Goal: Task Accomplishment & Management: Use online tool/utility

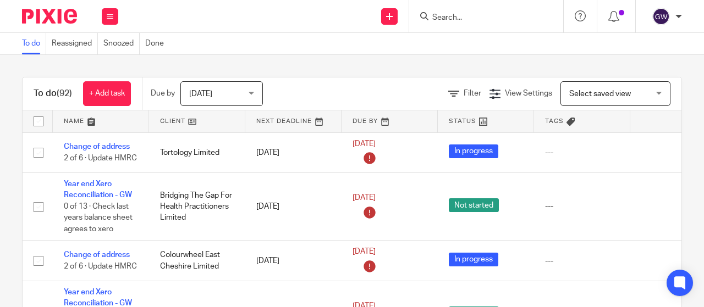
click at [451, 25] on div at bounding box center [486, 16] width 154 height 32
click at [449, 21] on input "Search" at bounding box center [480, 18] width 99 height 10
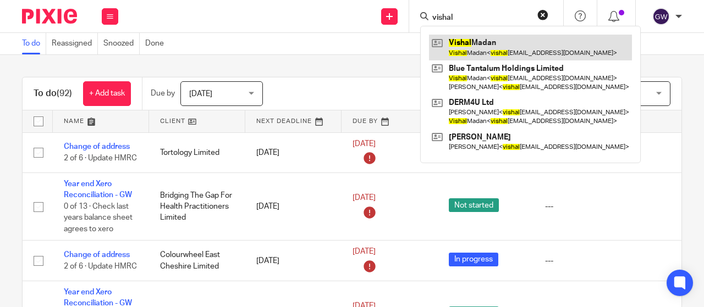
type input "vishal"
click at [460, 38] on link at bounding box center [530, 47] width 203 height 25
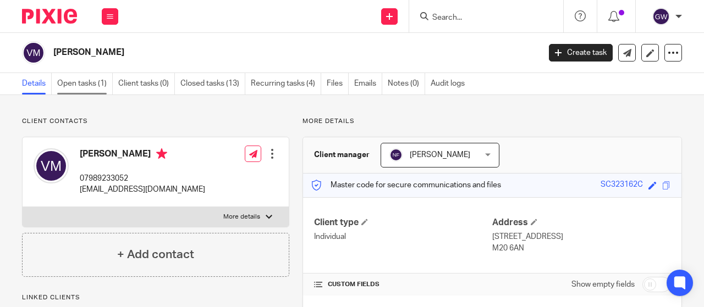
click at [100, 84] on link "Open tasks (1)" at bounding box center [85, 83] width 56 height 21
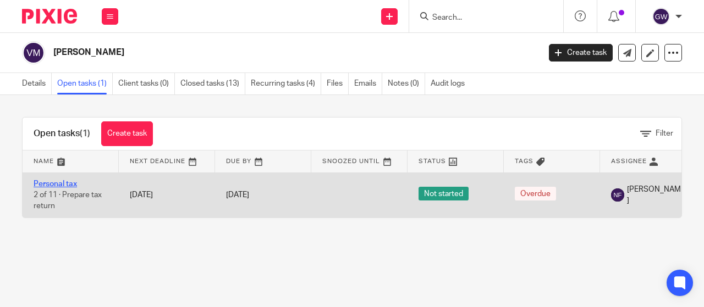
click at [62, 180] on link "Personal tax" at bounding box center [55, 184] width 43 height 8
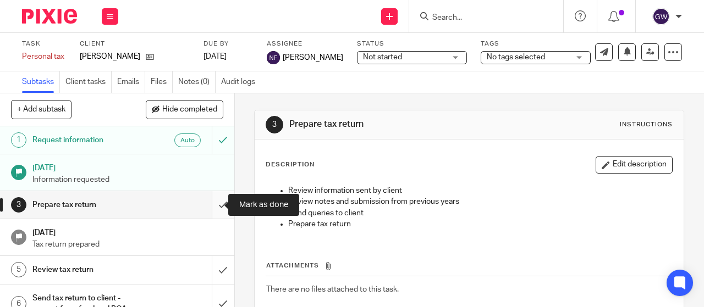
click at [215, 204] on input "submit" at bounding box center [117, 204] width 234 height 27
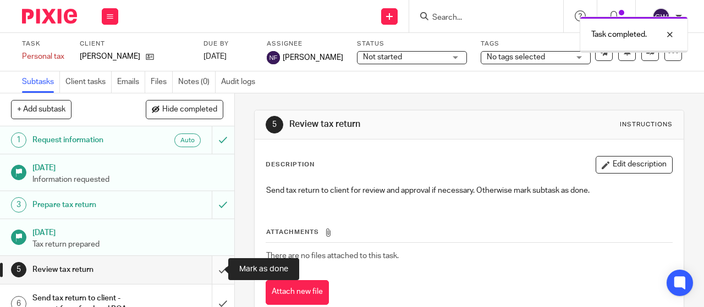
click at [208, 262] on input "submit" at bounding box center [117, 269] width 234 height 27
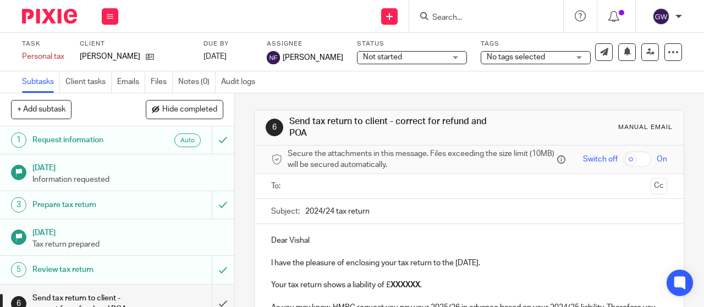
click at [316, 186] on input "text" at bounding box center [468, 186] width 355 height 13
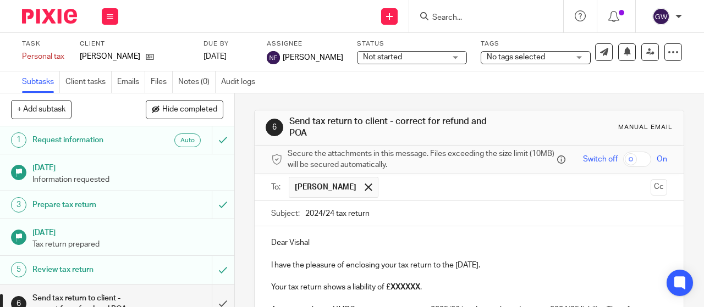
click at [329, 217] on input "2024/24 tax return" at bounding box center [486, 213] width 362 height 25
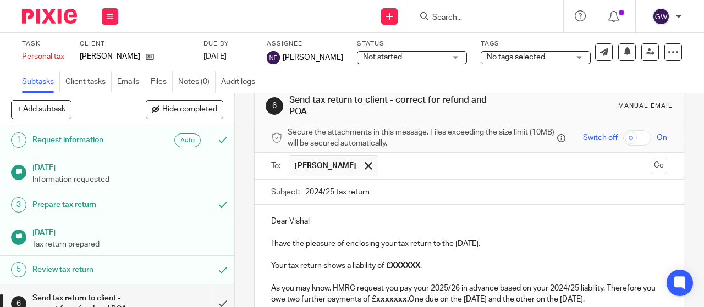
scroll to position [55, 0]
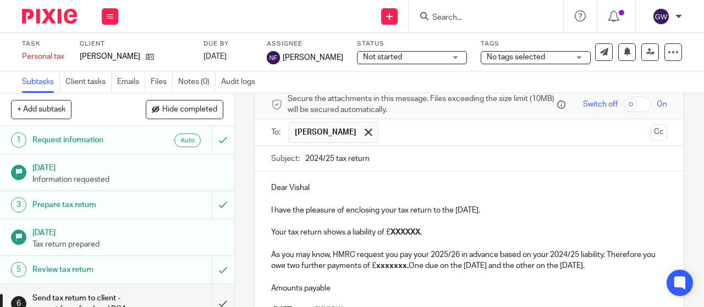
type input "2024/25 tax return"
click at [407, 236] on strong "XXXXXX" at bounding box center [405, 233] width 30 height 8
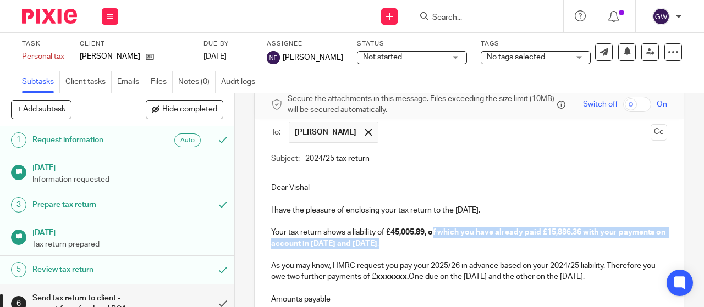
drag, startPoint x: 430, startPoint y: 236, endPoint x: 437, endPoint y: 243, distance: 9.3
click at [438, 248] on p "Your tax return shows a liability of £ 45,005.89, of which you have already pai…" at bounding box center [469, 238] width 396 height 23
drag, startPoint x: 428, startPoint y: 234, endPoint x: 436, endPoint y: 249, distance: 17.2
click at [436, 247] on strong "45,005.89, of which you have already paid £15,886.36 with your payments on acco…" at bounding box center [469, 238] width 396 height 19
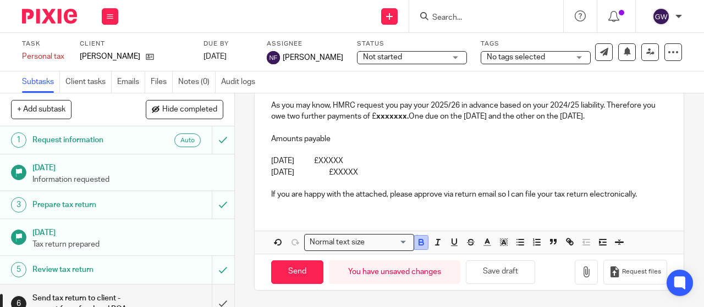
click at [416, 240] on icon "button" at bounding box center [421, 243] width 10 height 10
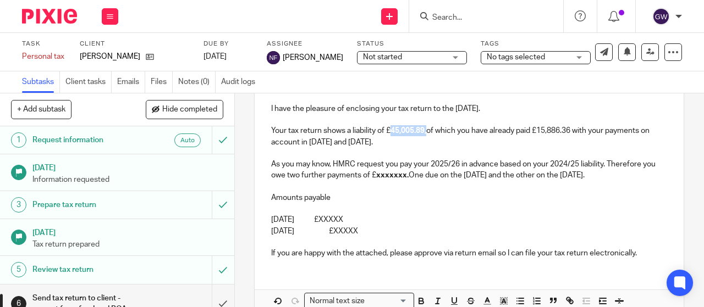
scroll to position [92, 0]
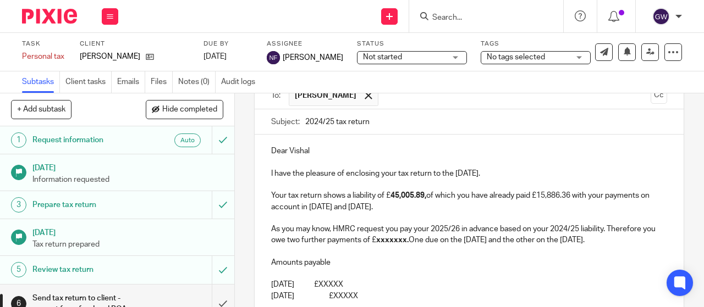
click at [421, 219] on p at bounding box center [469, 218] width 396 height 11
click at [304, 228] on p "As you may know, HMRC request you pay your 2025/26 in advance based on your 202…" at bounding box center [469, 235] width 396 height 23
click at [382, 241] on strong "xxxxxxx." at bounding box center [376, 240] width 32 height 8
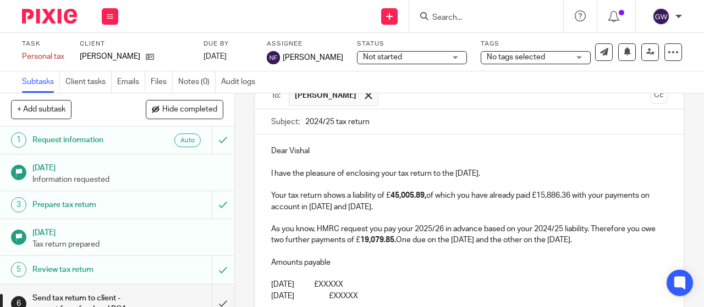
scroll to position [147, 0]
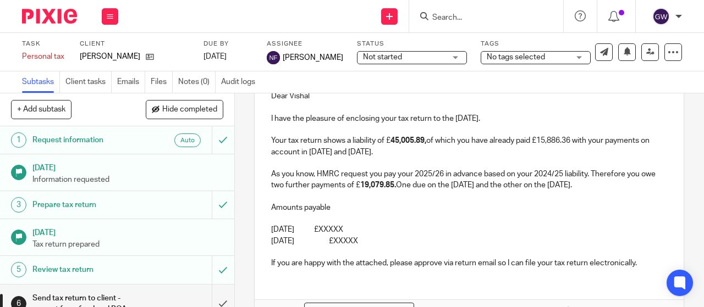
click at [412, 153] on p "Your tax return shows a liability of £ 45,005.89, of which you have already pai…" at bounding box center [469, 146] width 396 height 23
drag, startPoint x: 492, startPoint y: 151, endPoint x: 524, endPoint y: 159, distance: 32.8
click at [524, 158] on p "Your tax return shows a liability of £ 45,005.89, of which you have already pai…" at bounding box center [469, 146] width 396 height 23
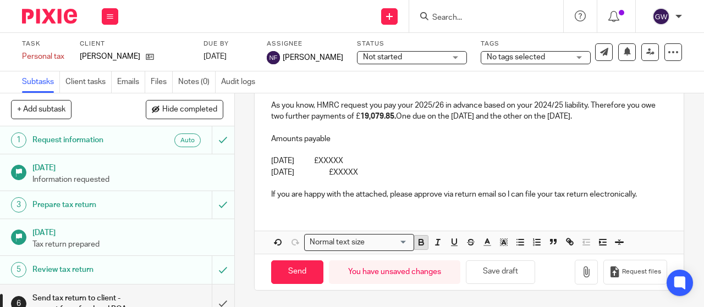
click at [419, 240] on icon "button" at bounding box center [421, 241] width 4 height 3
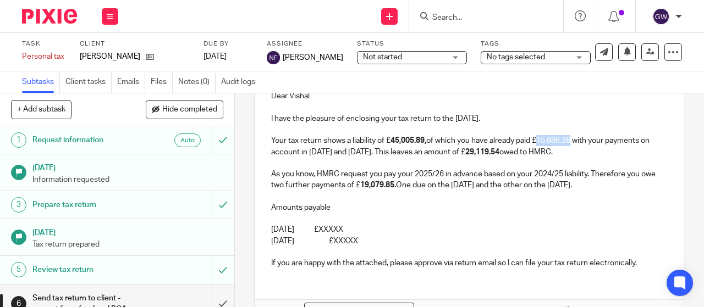
drag, startPoint x: 541, startPoint y: 143, endPoint x: 574, endPoint y: 145, distance: 33.1
click at [574, 145] on p "Your tax return shows a liability of £ 45,005.89, of which you have already pai…" at bounding box center [469, 146] width 396 height 23
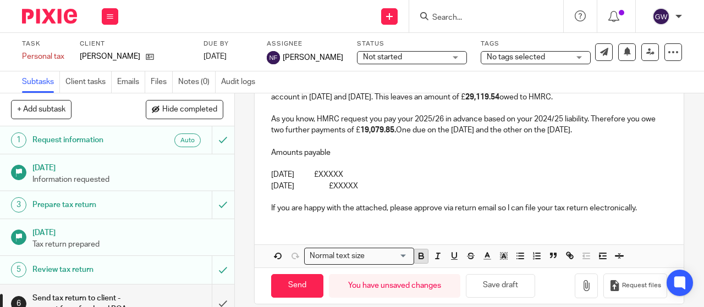
click at [420, 261] on icon "button" at bounding box center [421, 256] width 10 height 10
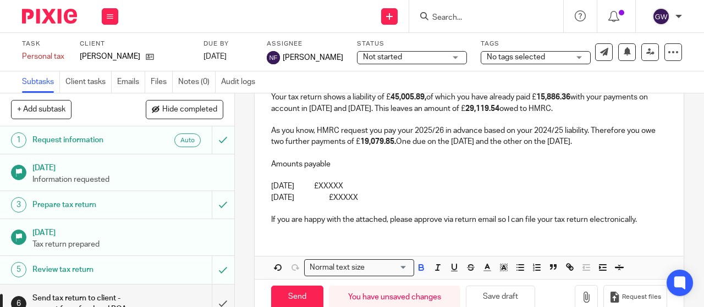
click at [463, 159] on p at bounding box center [469, 153] width 396 height 11
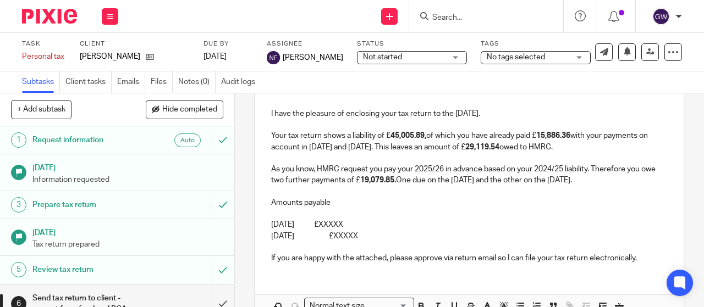
scroll to position [135, 0]
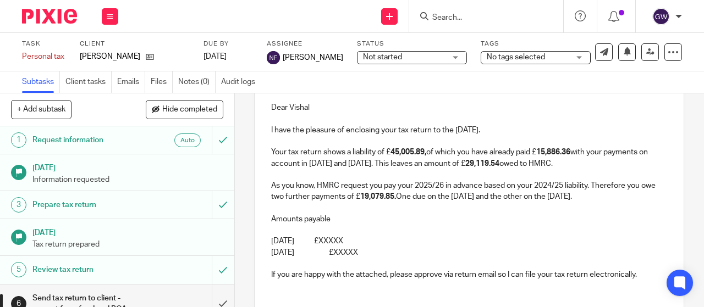
click at [367, 247] on p "31st January 2026 £XXXXX" at bounding box center [469, 241] width 396 height 11
click at [374, 258] on p "31st July 2026 £XXXXX" at bounding box center [469, 252] width 396 height 11
click at [356, 247] on p "31st January 2026 £48,199.38" at bounding box center [469, 241] width 396 height 11
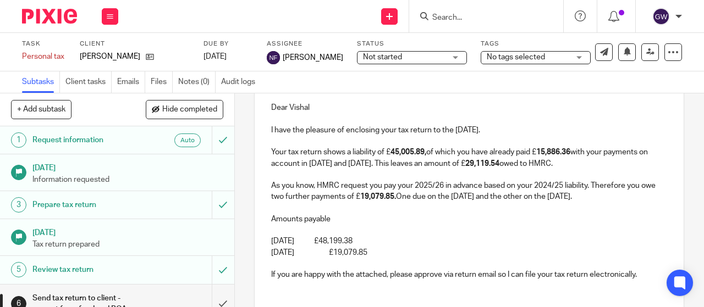
click at [355, 247] on p "31st January 2026 £48,199.38" at bounding box center [469, 241] width 396 height 11
drag, startPoint x: 360, startPoint y: 255, endPoint x: 404, endPoint y: 254, distance: 44.0
click at [404, 247] on p "31st January 2026 £48,199.38" at bounding box center [469, 241] width 396 height 11
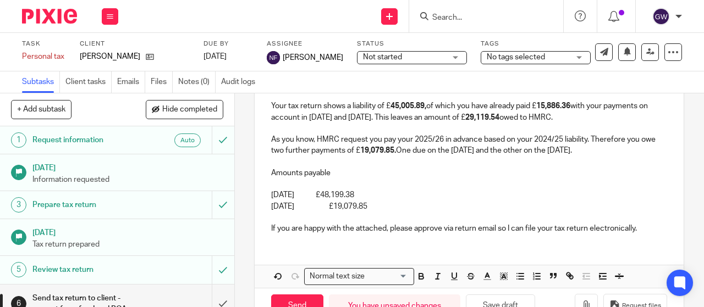
scroll to position [228, 0]
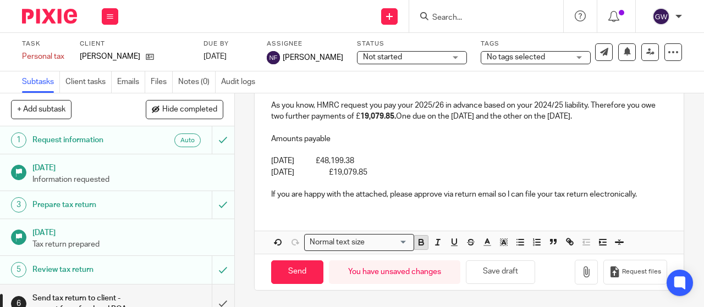
click at [414, 241] on button "button" at bounding box center [421, 243] width 14 height 14
drag, startPoint x: 359, startPoint y: 175, endPoint x: 408, endPoint y: 172, distance: 48.5
click at [408, 172] on p "31st July 2026 £19,079.85" at bounding box center [469, 172] width 396 height 11
click at [419, 244] on icon "button" at bounding box center [421, 244] width 4 height 3
click at [459, 180] on p at bounding box center [469, 183] width 396 height 11
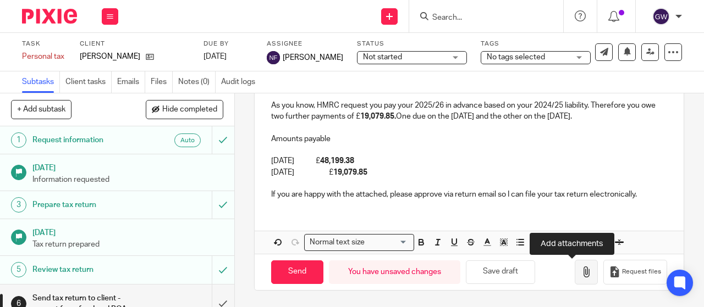
click at [581, 271] on icon "button" at bounding box center [586, 272] width 11 height 11
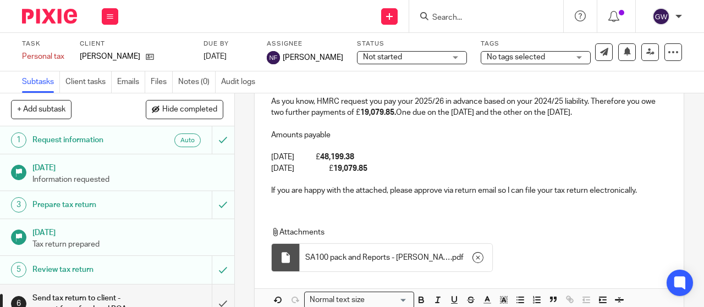
scroll to position [290, 0]
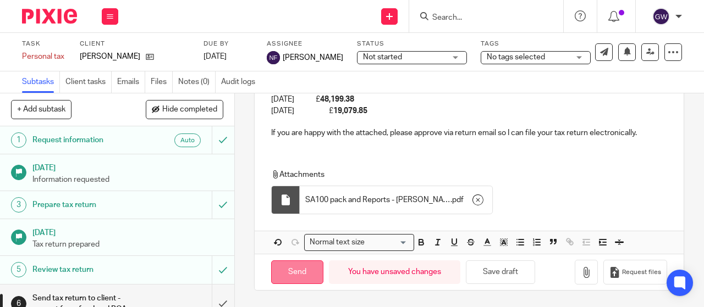
click at [286, 276] on input "Send" at bounding box center [297, 273] width 52 height 24
type input "Sent"
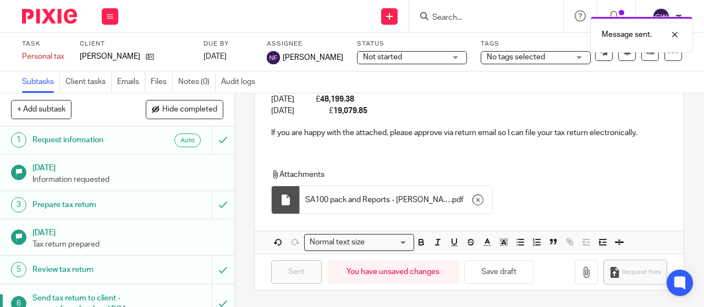
click at [465, 24] on div "Message sent." at bounding box center [522, 32] width 341 height 42
click at [459, 19] on div "Message sent." at bounding box center [522, 32] width 341 height 42
click at [678, 34] on div at bounding box center [667, 34] width 30 height 13
click at [455, 16] on input "Search" at bounding box center [480, 18] width 99 height 10
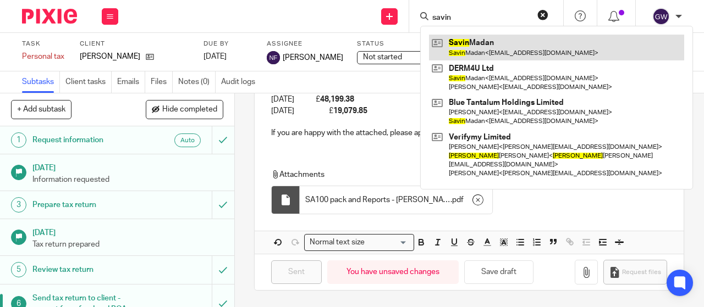
type input "savin"
click at [486, 42] on link at bounding box center [556, 47] width 255 height 25
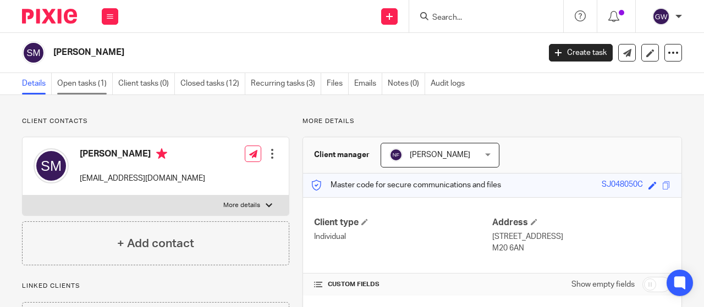
click at [97, 85] on link "Open tasks (1)" at bounding box center [85, 83] width 56 height 21
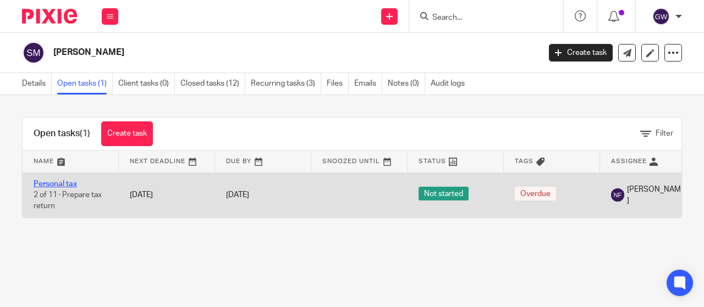
click at [73, 181] on link "Personal tax" at bounding box center [55, 184] width 43 height 8
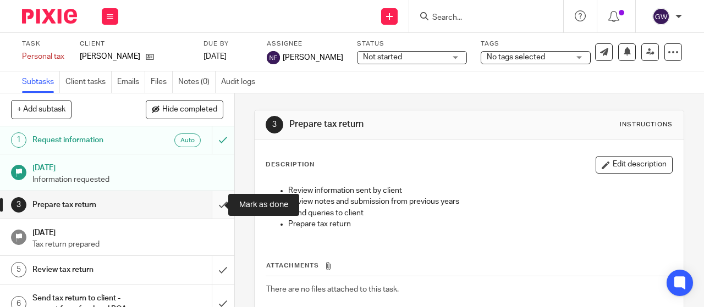
click at [212, 206] on input "submit" at bounding box center [117, 204] width 234 height 27
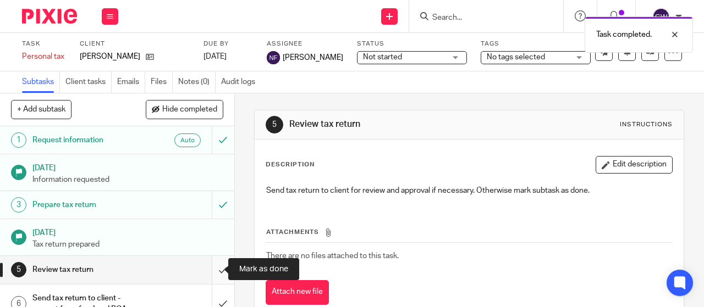
click at [212, 259] on input "submit" at bounding box center [117, 269] width 234 height 27
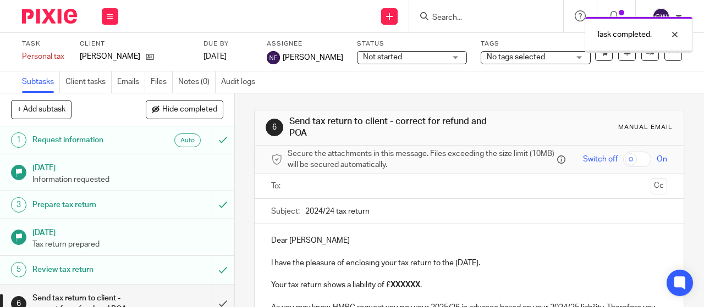
click at [296, 191] on input "text" at bounding box center [468, 186] width 355 height 13
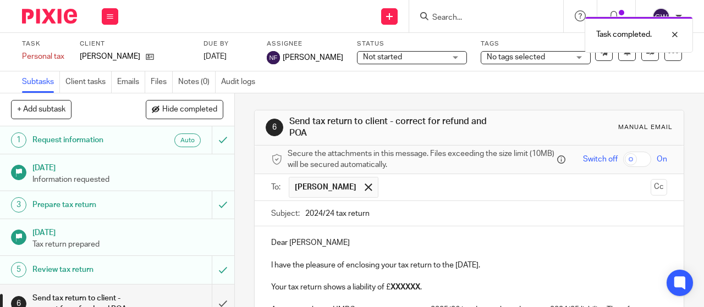
click at [330, 216] on input "2024/24 tax return" at bounding box center [486, 213] width 362 height 25
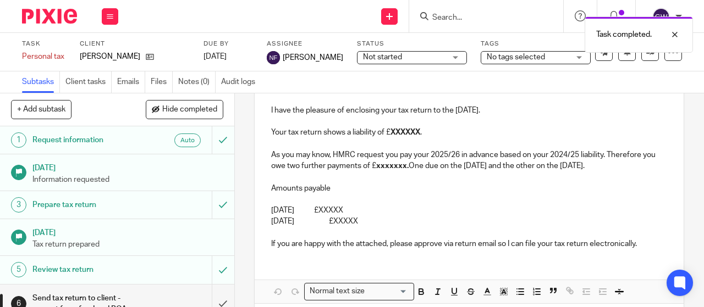
scroll to position [165, 0]
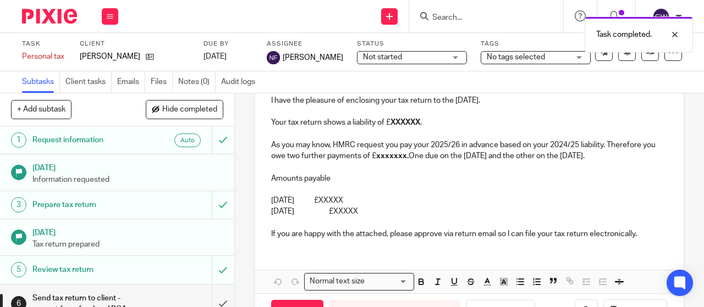
type input "2024/25 tax return"
click at [397, 123] on strong "XXXXXX" at bounding box center [405, 123] width 30 height 8
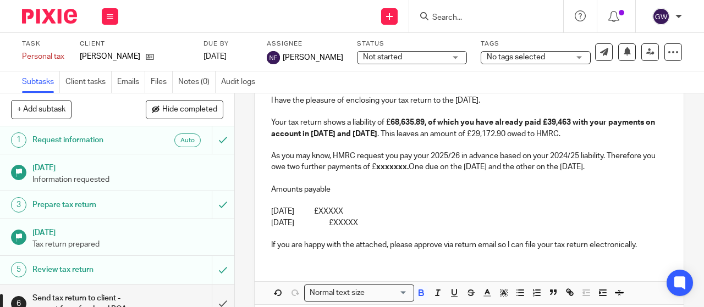
drag, startPoint x: 428, startPoint y: 125, endPoint x: 400, endPoint y: 141, distance: 32.0
click at [400, 140] on p "Your tax return shows a liability of £ 68,635.89, of which you have already pai…" at bounding box center [469, 128] width 396 height 23
click at [421, 298] on icon "button" at bounding box center [421, 293] width 10 height 10
click at [541, 124] on p "Your tax return shows a liability of £ 68,635.89, of which you have already pai…" at bounding box center [469, 128] width 396 height 23
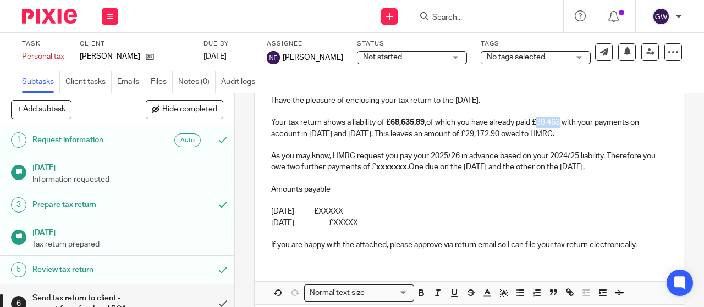
drag, startPoint x: 540, startPoint y: 124, endPoint x: 553, endPoint y: 124, distance: 13.2
click at [553, 124] on p "Your tax return shows a liability of £ 68,635.89, of which you have already pai…" at bounding box center [469, 128] width 396 height 23
click at [416, 298] on icon "button" at bounding box center [421, 293] width 10 height 10
drag, startPoint x: 481, startPoint y: 135, endPoint x: 514, endPoint y: 136, distance: 33.0
click at [514, 136] on p "Your tax return shows a liability of £ 68,635.89, of which you have already pai…" at bounding box center [469, 128] width 396 height 23
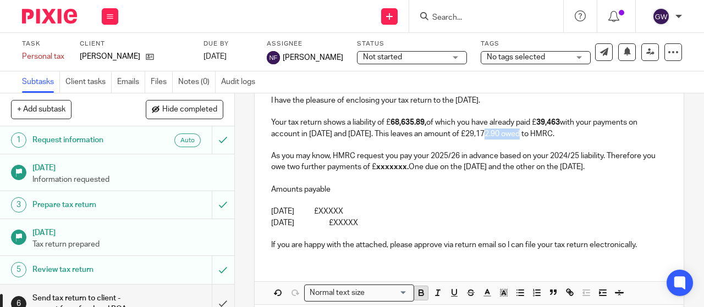
click at [419, 298] on icon "button" at bounding box center [421, 293] width 10 height 10
click at [478, 195] on p "Amounts payable" at bounding box center [469, 189] width 396 height 11
click at [296, 161] on p "As you may know, HMRC request you pay your 2025/26 in advance based on your 202…" at bounding box center [469, 162] width 396 height 23
click at [390, 171] on strong "xxxxxxx." at bounding box center [376, 167] width 32 height 8
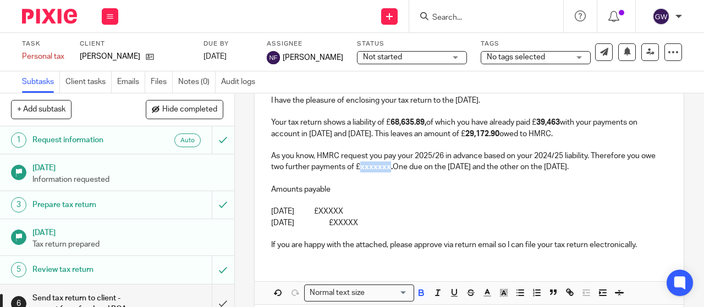
click at [390, 171] on strong "xxxxxxx." at bounding box center [376, 167] width 32 height 8
click at [363, 217] on p "31st January 2026 £XXXXX" at bounding box center [469, 211] width 396 height 11
click at [365, 229] on p "31st July 2026 £XXXXX" at bounding box center [469, 223] width 396 height 11
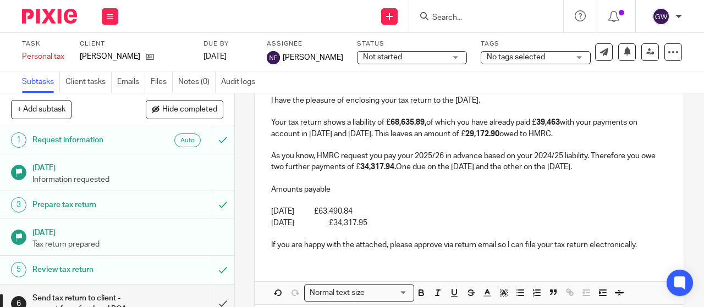
click at [355, 217] on p "31st January 2026 £63,490.84" at bounding box center [469, 211] width 396 height 11
drag, startPoint x: 360, startPoint y: 223, endPoint x: 400, endPoint y: 225, distance: 40.7
click at [400, 217] on p "31st January 2026 £63,490.84" at bounding box center [469, 211] width 396 height 11
click at [416, 298] on icon "button" at bounding box center [421, 293] width 10 height 10
drag, startPoint x: 359, startPoint y: 237, endPoint x: 398, endPoint y: 236, distance: 38.5
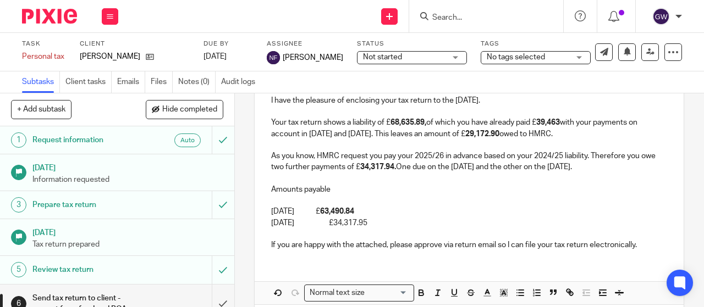
click at [398, 229] on p "31st July 2026 £34,317.95" at bounding box center [469, 223] width 396 height 11
click at [416, 298] on icon "button" at bounding box center [421, 293] width 10 height 10
click at [450, 217] on p "31st January 2026 £ 63,490.84" at bounding box center [469, 211] width 396 height 11
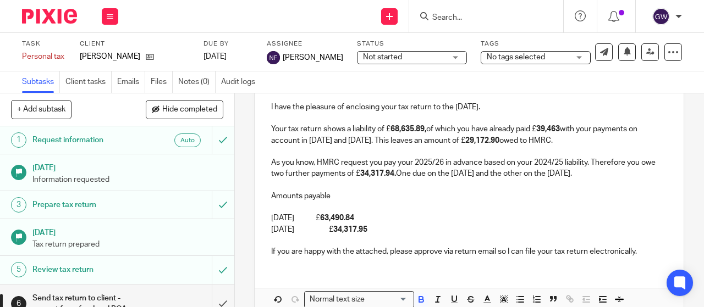
scroll to position [228, 0]
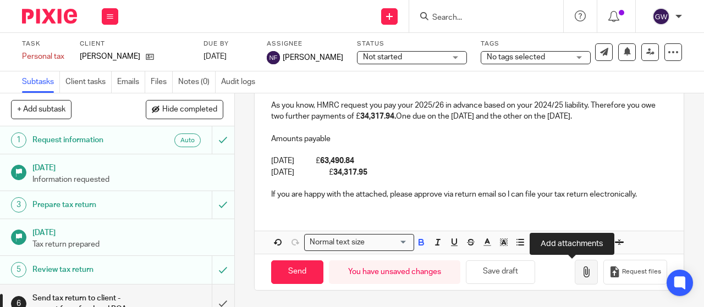
click at [581, 272] on icon "button" at bounding box center [586, 272] width 11 height 11
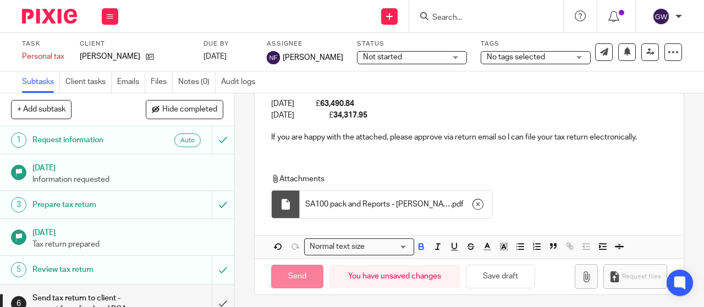
scroll to position [283, 0]
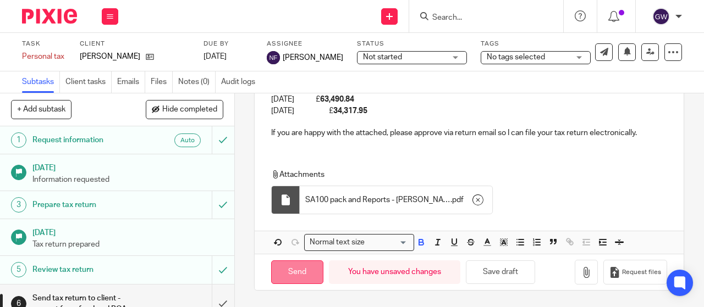
click at [294, 284] on input "Send" at bounding box center [297, 273] width 52 height 24
type input "Sent"
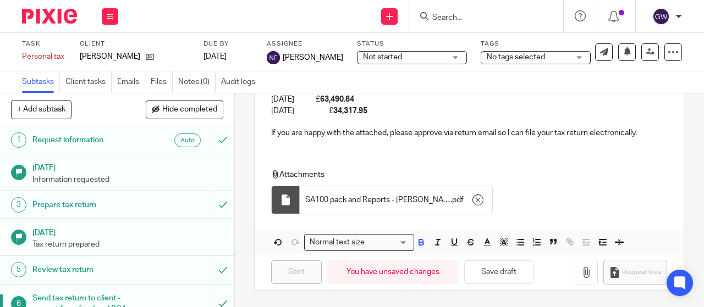
click at [449, 16] on input "Search" at bounding box center [480, 18] width 99 height 10
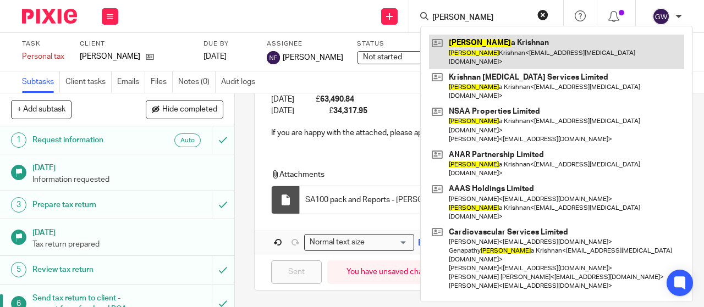
type input "ananth"
click at [489, 45] on link at bounding box center [556, 52] width 255 height 34
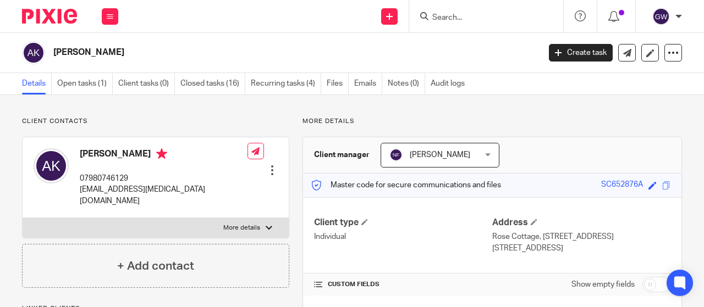
click at [82, 89] on link "Open tasks (1)" at bounding box center [85, 83] width 56 height 21
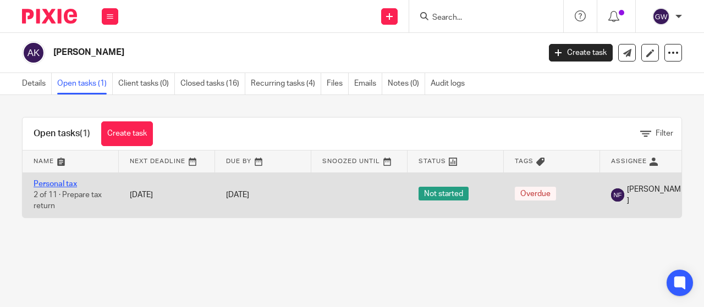
click link "Personal tax"
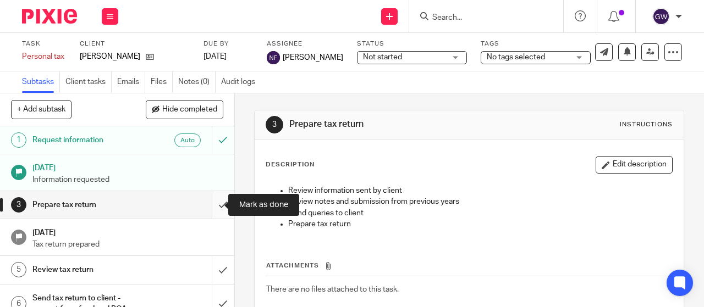
click at [215, 194] on input "submit" at bounding box center [117, 204] width 234 height 27
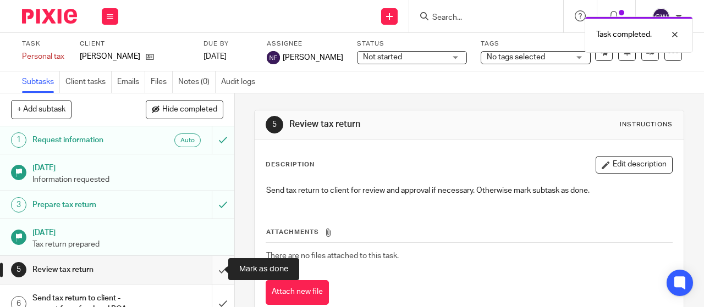
click at [218, 260] on input "submit" at bounding box center [117, 269] width 234 height 27
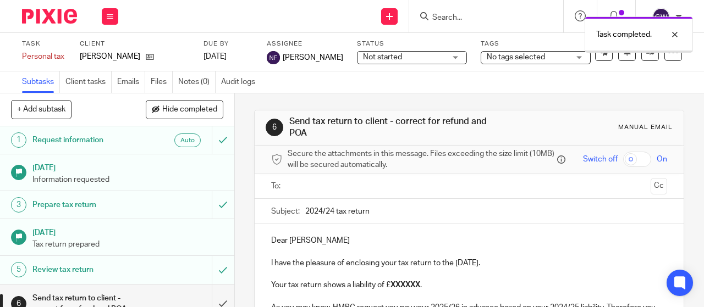
click at [306, 188] on input "text" at bounding box center [468, 186] width 355 height 13
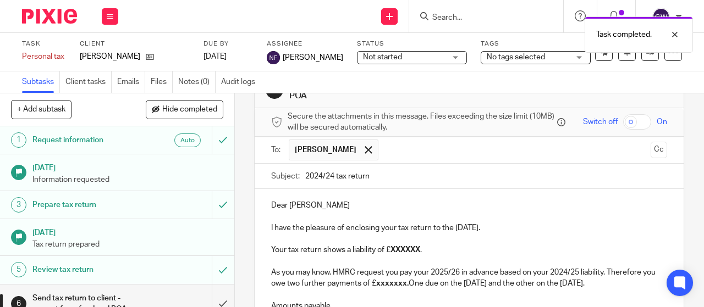
scroll to position [55, 0]
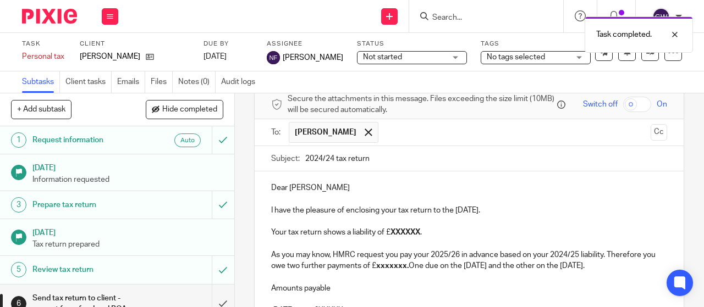
click at [330, 163] on input "2024/24 tax return" at bounding box center [486, 158] width 362 height 25
type input "2024/25 tax return"
click at [398, 235] on strong "XXXXXX" at bounding box center [405, 233] width 30 height 8
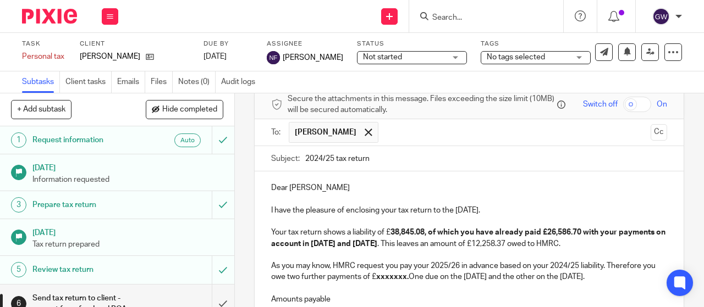
click at [430, 235] on strong "38,845.08, of which you have already paid £26,586.70 with your payments on acco…" at bounding box center [469, 238] width 396 height 19
drag, startPoint x: 428, startPoint y: 235, endPoint x: 437, endPoint y: 244, distance: 12.1
click at [437, 244] on strong "38,845.08, of which you have already paid £26,586.70 with your payments on acco…" at bounding box center [469, 238] width 396 height 19
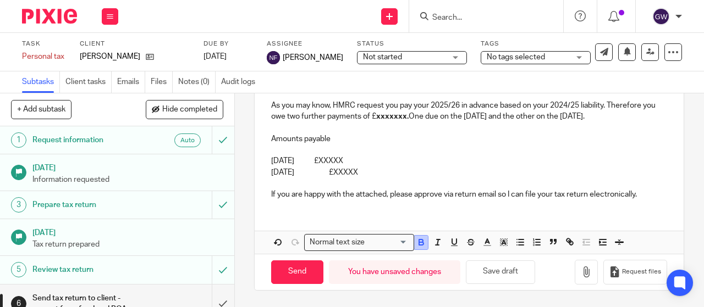
click at [419, 245] on icon "button" at bounding box center [421, 244] width 4 height 3
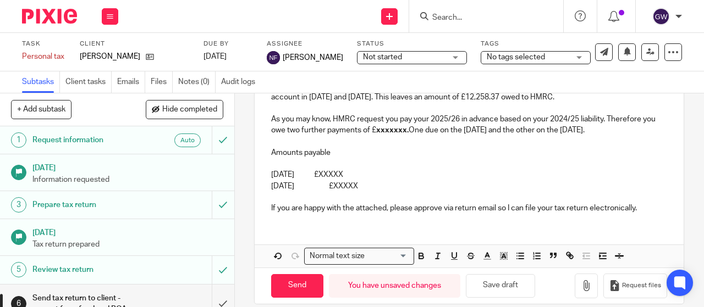
scroll to position [92, 0]
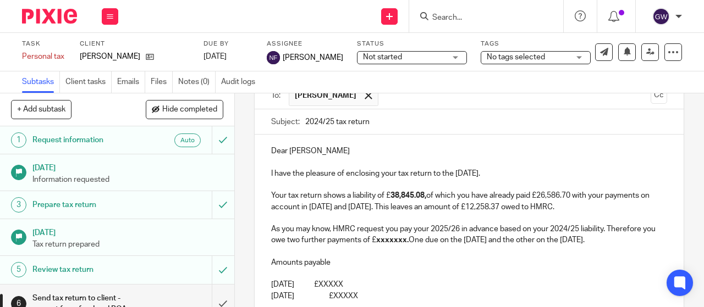
click at [519, 204] on p "Your tax return shows a liability of £ 38,845.08, of which you have already pai…" at bounding box center [469, 201] width 396 height 23
drag, startPoint x: 540, startPoint y: 202, endPoint x: 574, endPoint y: 202, distance: 34.1
click at [574, 202] on p "Your tax return shows a liability of £ 38,845.08, of which you have already pai…" at bounding box center [469, 201] width 396 height 23
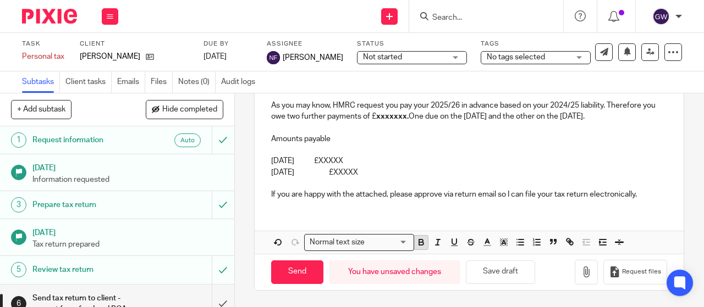
click at [421, 245] on icon "button" at bounding box center [421, 243] width 10 height 10
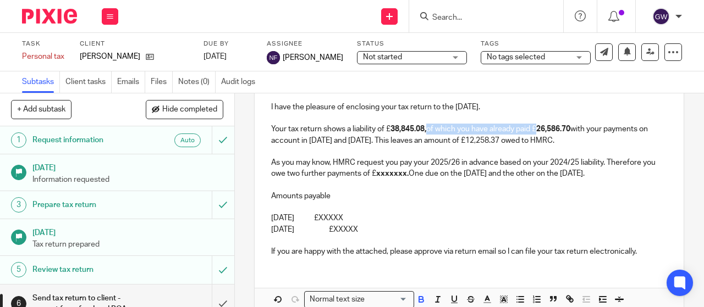
scroll to position [135, 0]
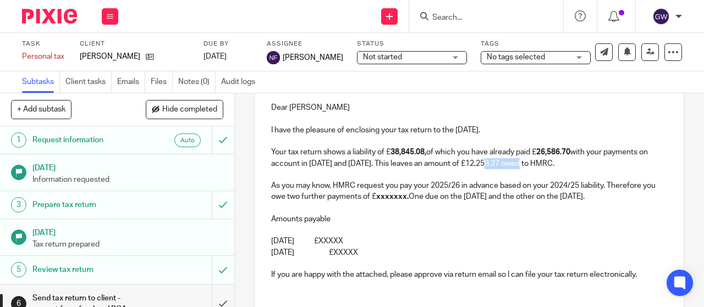
drag, startPoint x: 492, startPoint y: 167, endPoint x: 524, endPoint y: 168, distance: 32.5
click at [524, 168] on p "Your tax return shows a liability of £ 38,845.08, of which you have already pai…" at bounding box center [469, 158] width 396 height 23
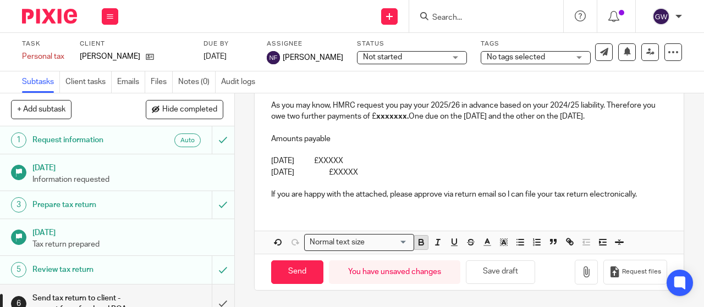
click at [419, 241] on icon "button" at bounding box center [421, 241] width 4 height 3
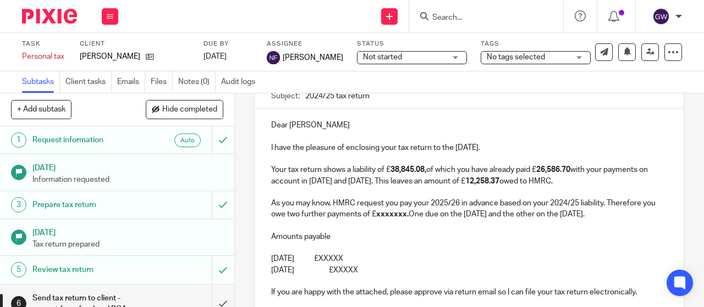
scroll to position [92, 0]
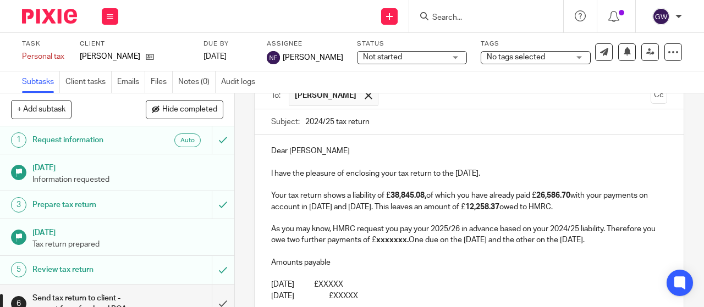
click at [299, 230] on p "As you may know, HMRC request you pay your 2025/26 in advance based on your 202…" at bounding box center [469, 235] width 396 height 23
click at [383, 244] on strong "xxxxxxx." at bounding box center [376, 240] width 32 height 8
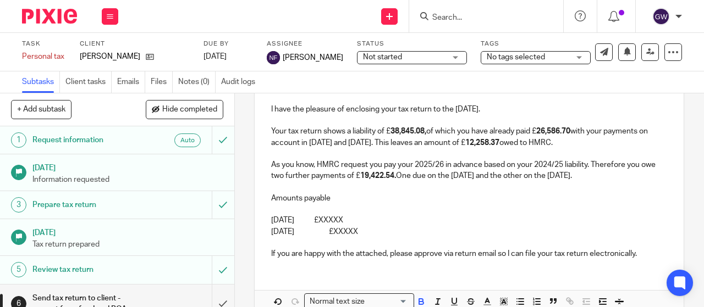
scroll to position [202, 0]
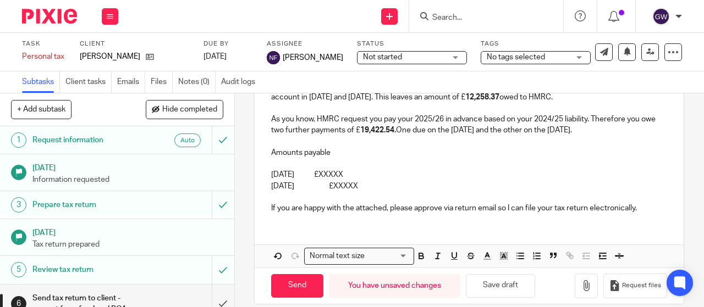
click at [383, 180] on p "31st January 2026 £XXXXX" at bounding box center [469, 174] width 396 height 11
click at [372, 180] on p "31st January 2026 £XXXXX" at bounding box center [469, 174] width 396 height 11
click at [363, 192] on p "31st July 2026 £XXXXX" at bounding box center [469, 186] width 396 height 11
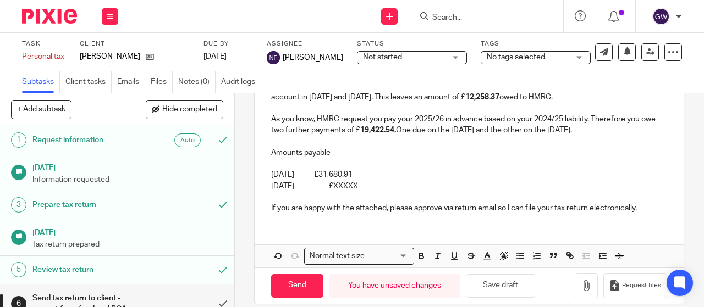
click at [363, 192] on p "31st July 2026 £XXXXX" at bounding box center [469, 186] width 396 height 11
drag, startPoint x: 400, startPoint y: 198, endPoint x: 362, endPoint y: 203, distance: 38.8
click at [362, 192] on p "31st July 2026 £19,422.54" at bounding box center [469, 186] width 396 height 11
drag, startPoint x: 361, startPoint y: 200, endPoint x: 397, endPoint y: 201, distance: 35.2
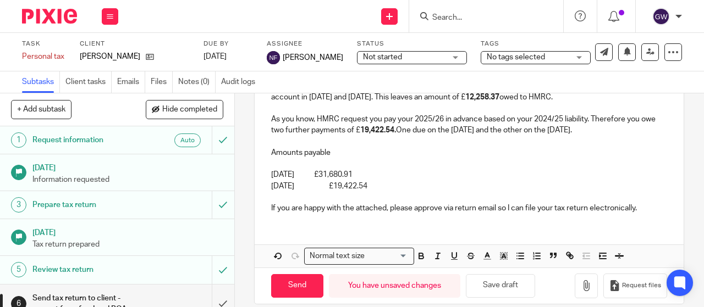
click at [397, 192] on p "31st July 2026 £19,422.54" at bounding box center [469, 186] width 396 height 11
click at [411, 268] on div "Normal text size Loading... Remove Edit" at bounding box center [469, 256] width 429 height 23
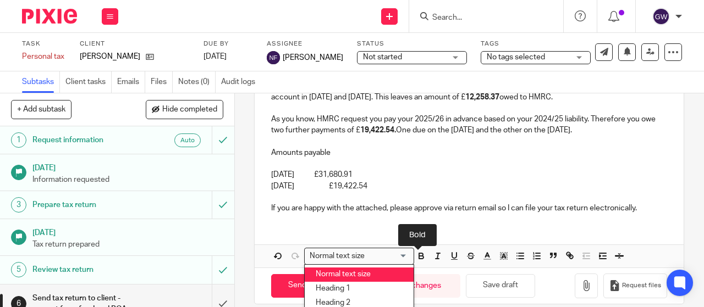
drag, startPoint x: 414, startPoint y: 270, endPoint x: 403, endPoint y: 252, distance: 20.8
click at [416, 261] on icon "button" at bounding box center [421, 256] width 10 height 10
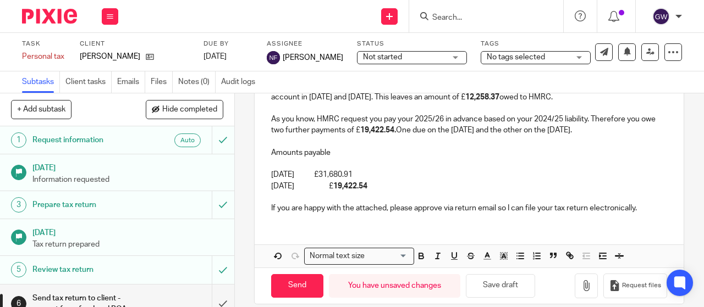
drag, startPoint x: 359, startPoint y: 188, endPoint x: 403, endPoint y: 188, distance: 43.4
click at [403, 180] on p "31st January 2026 £31,680.91" at bounding box center [469, 174] width 396 height 11
click at [416, 261] on icon "button" at bounding box center [421, 256] width 10 height 10
click at [354, 180] on p "31st January 2026 £ 31,680.91" at bounding box center [469, 174] width 396 height 11
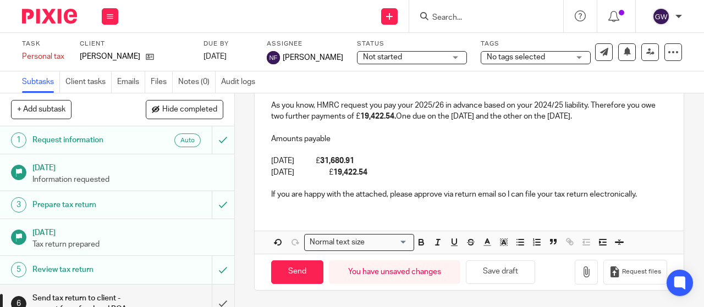
scroll to position [228, 0]
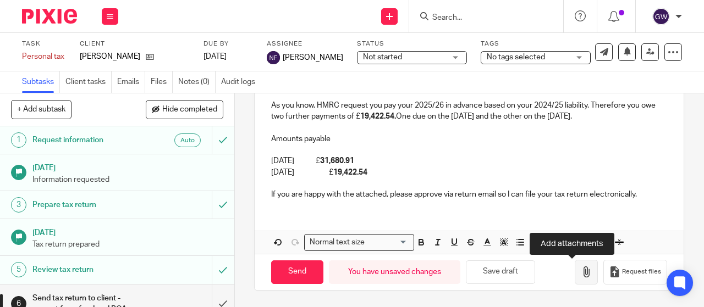
click at [575, 267] on button "button" at bounding box center [586, 272] width 23 height 25
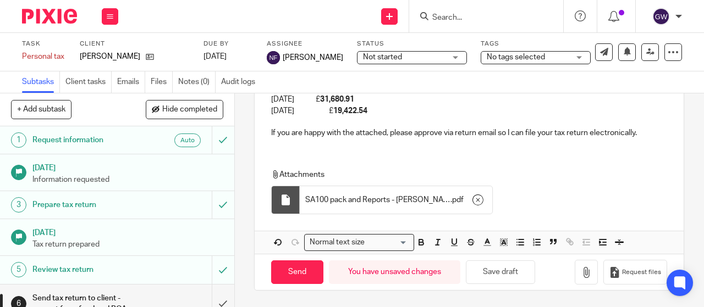
scroll to position [283, 0]
click at [286, 276] on input "Send" at bounding box center [297, 273] width 52 height 24
type input "Sent"
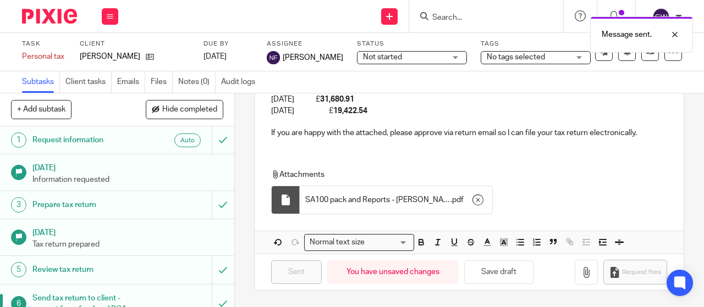
click at [454, 16] on div "Message sent." at bounding box center [522, 32] width 341 height 42
click at [458, 20] on div "Message sent." at bounding box center [522, 32] width 341 height 42
click at [678, 34] on div at bounding box center [667, 34] width 30 height 13
click at [444, 12] on form at bounding box center [489, 16] width 117 height 14
click at [444, 17] on input "Search" at bounding box center [480, 18] width 99 height 10
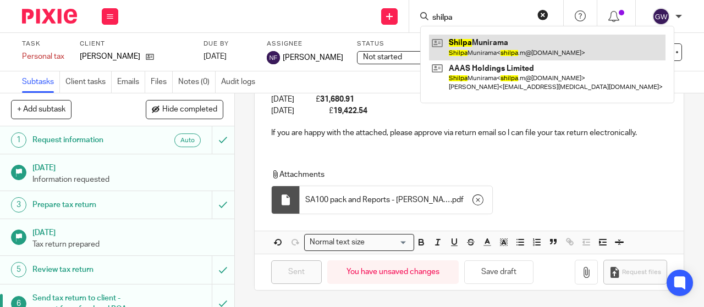
type input "shilpa"
click at [450, 43] on link at bounding box center [547, 47] width 236 height 25
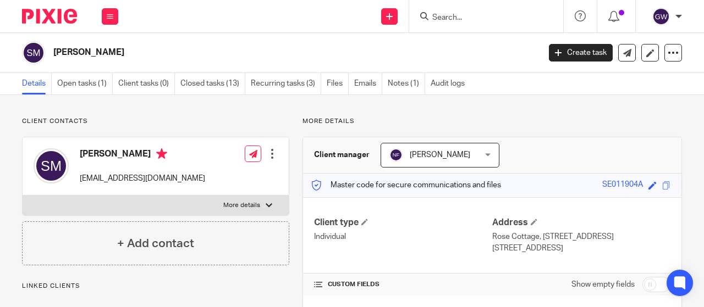
click at [82, 87] on link "Open tasks (1)" at bounding box center [85, 83] width 56 height 21
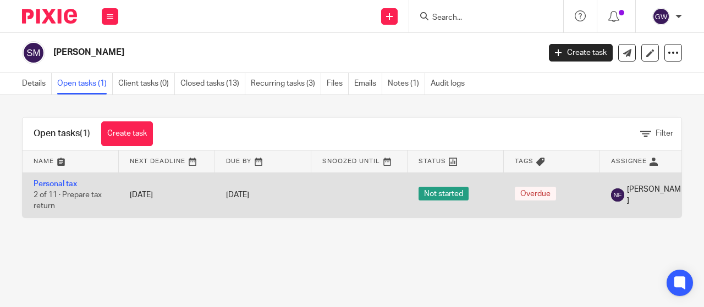
click at [69, 173] on td "Personal tax 2 of 11 · Prepare tax return" at bounding box center [71, 195] width 96 height 45
click at [64, 185] on link "Personal tax" at bounding box center [55, 184] width 43 height 8
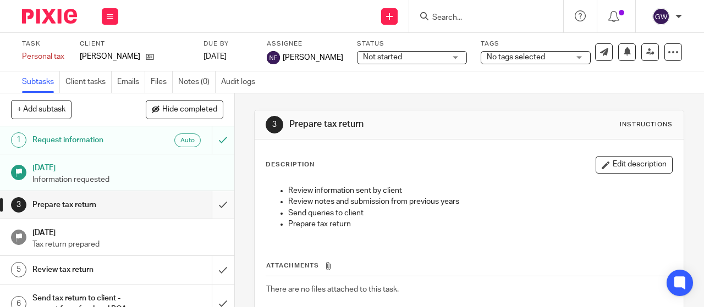
click at [210, 204] on input "submit" at bounding box center [117, 204] width 234 height 27
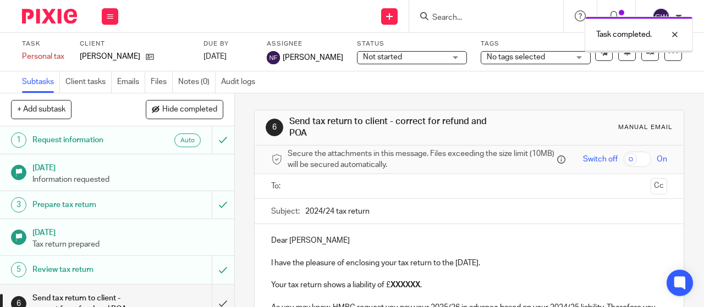
click at [298, 189] on input "text" at bounding box center [468, 186] width 355 height 13
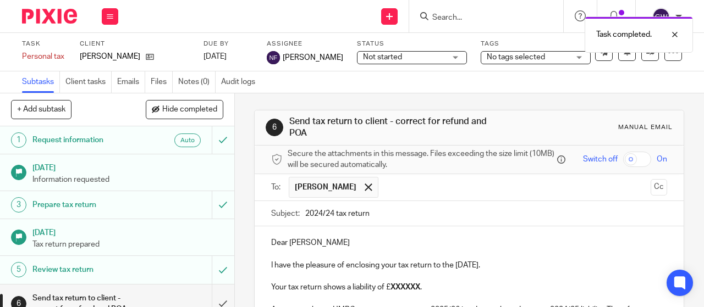
click at [332, 217] on input "2024/24 tax return" at bounding box center [486, 213] width 362 height 25
click at [331, 223] on input "2024/24 tax return" at bounding box center [486, 213] width 362 height 25
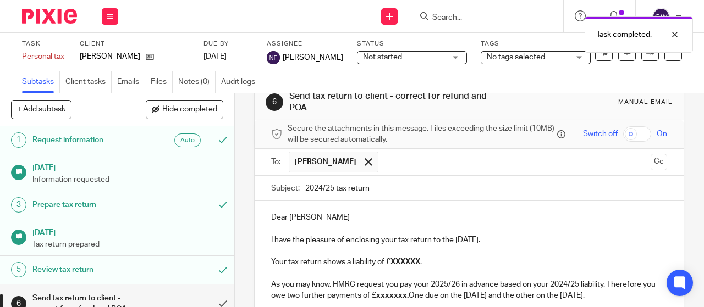
scroll to position [110, 0]
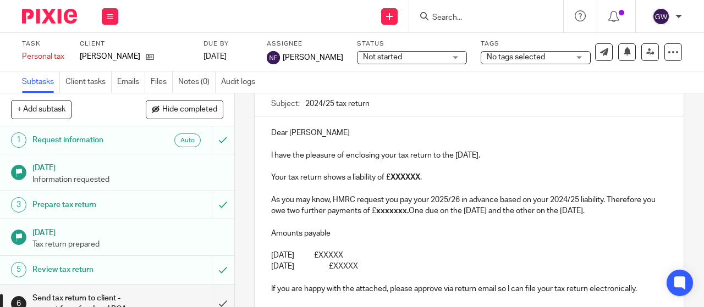
type input "2024/25 tax return"
click at [399, 180] on strong "XXXXXX" at bounding box center [405, 178] width 30 height 8
click at [396, 215] on strong "xxxxxxx." at bounding box center [392, 211] width 32 height 8
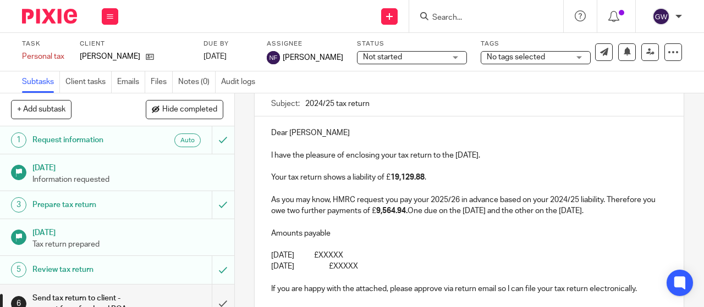
click at [381, 261] on p "[DATE] £XXXXX" at bounding box center [469, 255] width 396 height 11
click at [372, 261] on p "[DATE] £XXXXX" at bounding box center [469, 255] width 396 height 11
click at [373, 272] on p "[DATE] £XXXXX" at bounding box center [469, 266] width 396 height 11
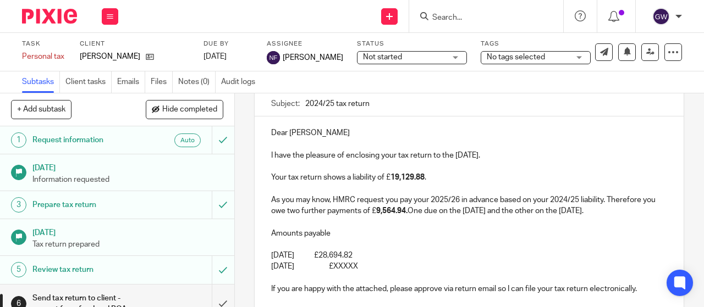
click at [373, 272] on p "[DATE] £XXXXX" at bounding box center [469, 266] width 396 height 11
click at [354, 261] on p "[DATE] £28,694.82" at bounding box center [469, 255] width 396 height 11
drag, startPoint x: 361, startPoint y: 269, endPoint x: 411, endPoint y: 270, distance: 50.6
click at [411, 261] on p "[DATE] £28,694.82" at bounding box center [469, 255] width 396 height 11
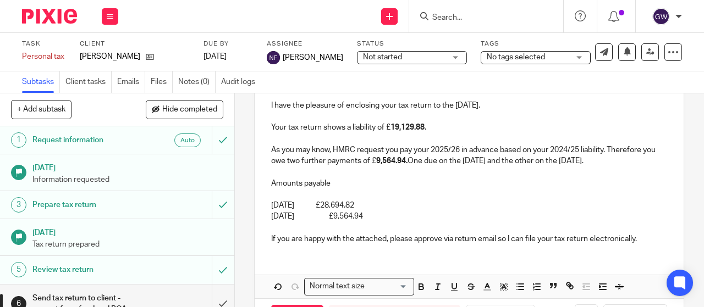
scroll to position [217, 0]
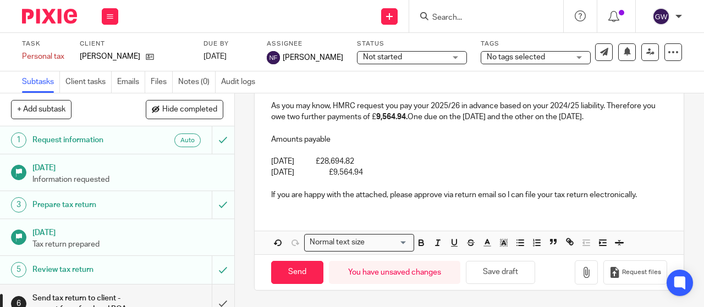
click at [427, 247] on span at bounding box center [444, 244] width 66 height 16
click at [419, 244] on icon "button" at bounding box center [421, 244] width 4 height 3
drag, startPoint x: 360, startPoint y: 172, endPoint x: 400, endPoint y: 171, distance: 40.7
click at [400, 171] on p "[DATE] £9,564.94" at bounding box center [469, 172] width 396 height 11
click at [419, 240] on icon "button" at bounding box center [421, 241] width 4 height 3
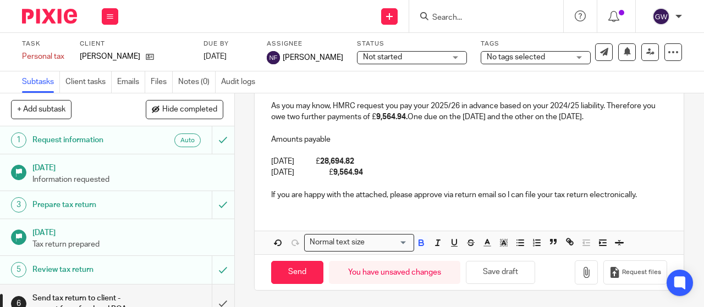
click at [408, 177] on p "[DATE] £ 9,564.94" at bounding box center [469, 172] width 396 height 11
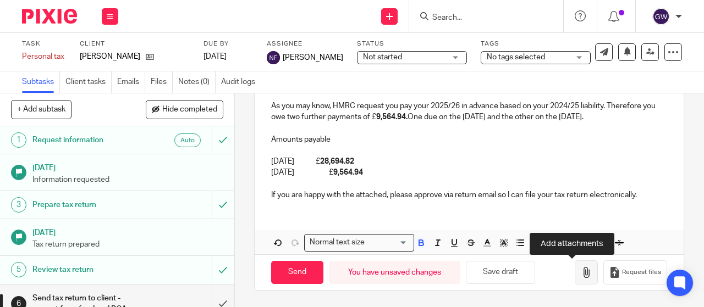
click at [575, 270] on button "button" at bounding box center [586, 273] width 23 height 25
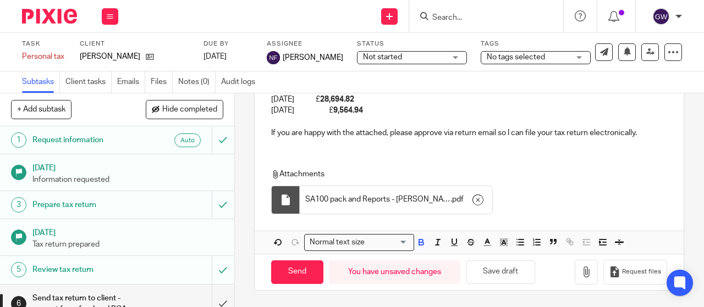
scroll to position [279, 0]
click at [286, 272] on input "Send" at bounding box center [297, 273] width 52 height 24
type input "Sent"
